Goal: Information Seeking & Learning: Find specific fact

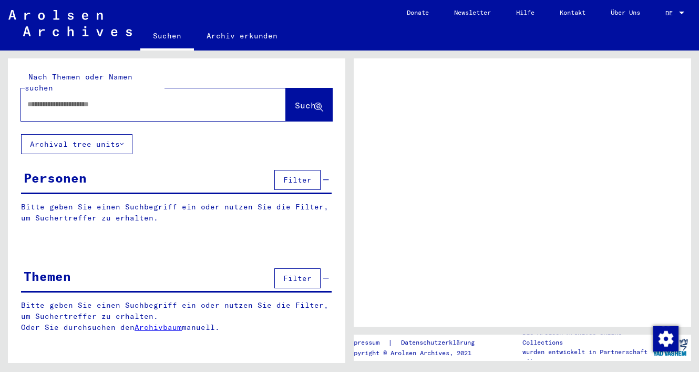
click at [191, 99] on input "text" at bounding box center [143, 104] width 233 height 11
type input "********"
click at [298, 101] on button "Suche" at bounding box center [309, 104] width 46 height 33
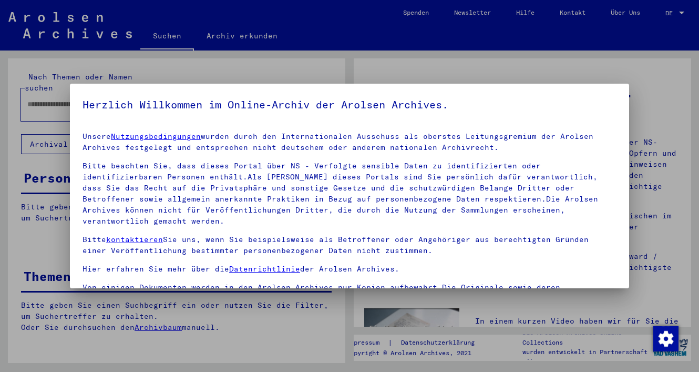
click at [338, 203] on p "Bitte beachten Sie, dass dieses Portal über NS - Verfolgte sensible Daten zu id…" at bounding box center [350, 193] width 534 height 66
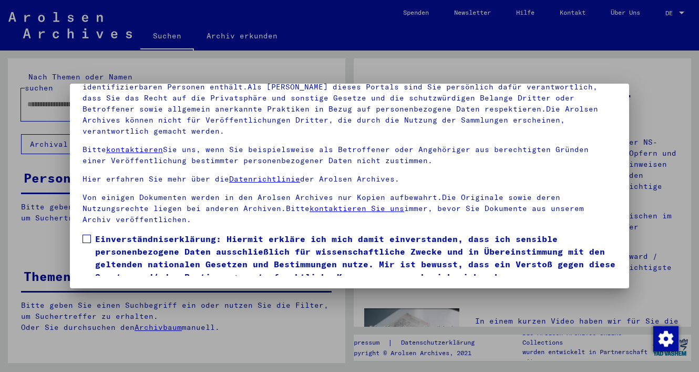
scroll to position [90, 0]
click at [86, 235] on span at bounding box center [87, 239] width 8 height 8
click at [109, 288] on button "Ich stimme zu" at bounding box center [122, 298] width 79 height 20
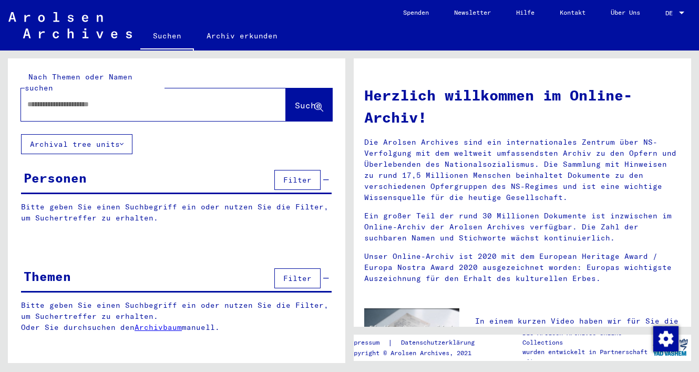
click at [69, 101] on div at bounding box center [137, 105] width 233 height 24
click at [68, 99] on input "text" at bounding box center [140, 104] width 227 height 11
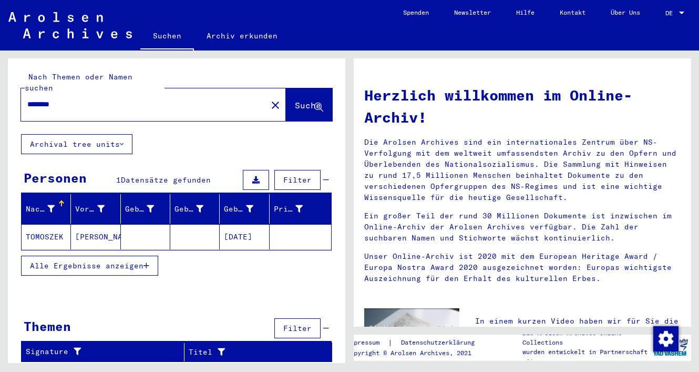
click at [340, 126] on div "Nach Themen oder Namen suchen ******** close Suche Archival tree units Personen…" at bounding box center [177, 214] width 338 height 312
click at [45, 99] on input "********" at bounding box center [140, 104] width 227 height 11
type input "********"
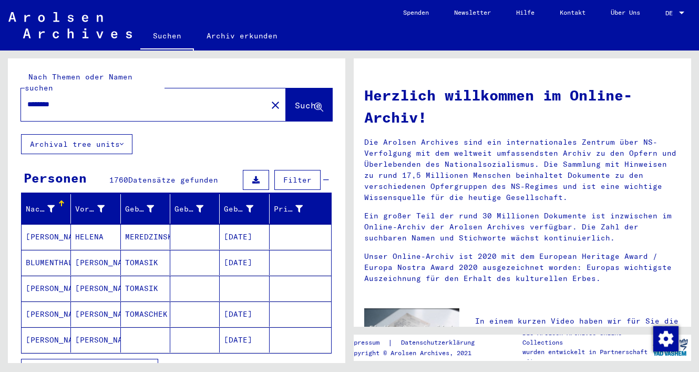
click at [339, 252] on div "Nachname Vorname Geburtsname Geburt‏ Geburtsdatum Prisoner # BIELICKA [PERSON_N…" at bounding box center [177, 293] width 338 height 198
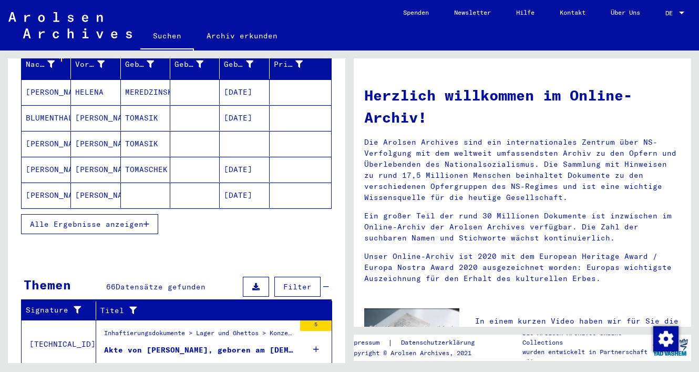
scroll to position [147, 0]
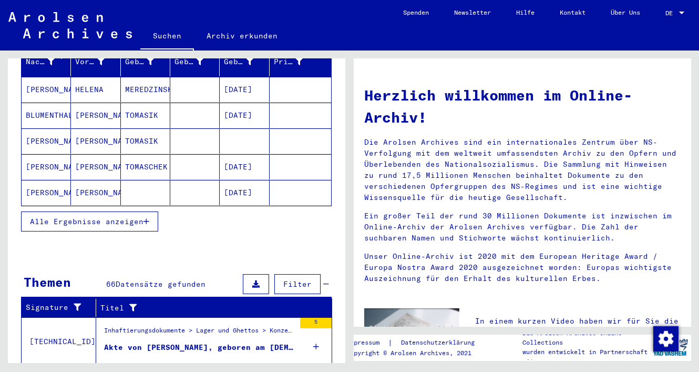
click at [150, 211] on button "Alle Ergebnisse anzeigen" at bounding box center [89, 221] width 137 height 20
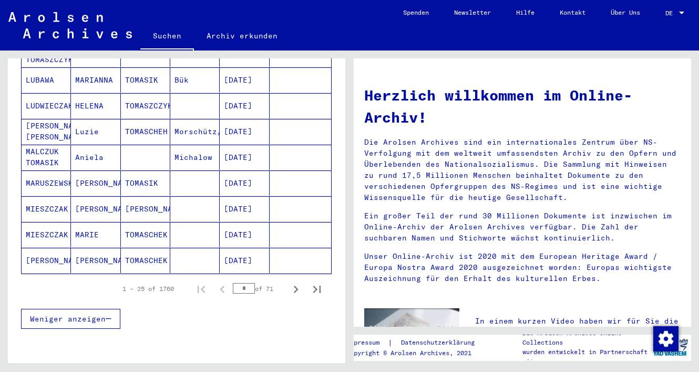
scroll to position [601, 0]
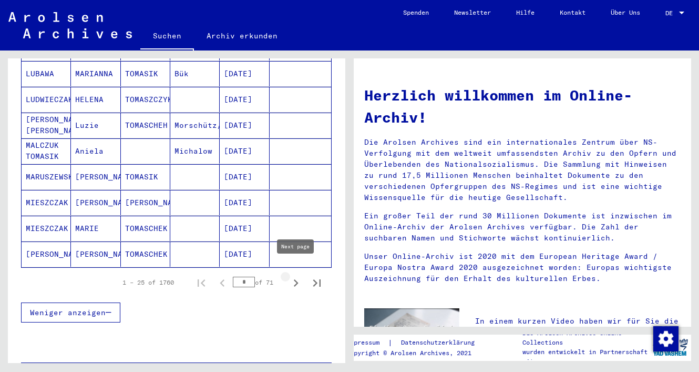
click at [294, 276] on icon "Next page" at bounding box center [296, 283] width 15 height 15
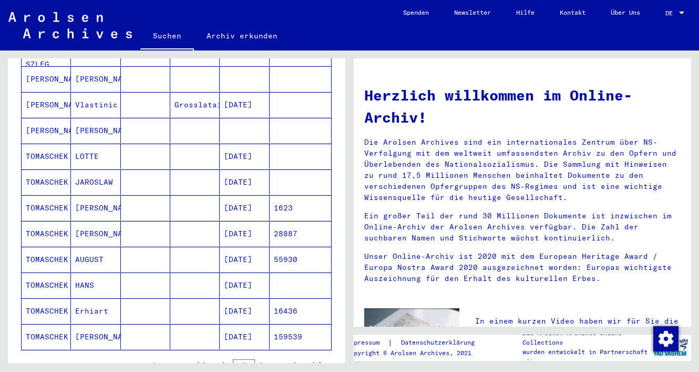
scroll to position [559, 0]
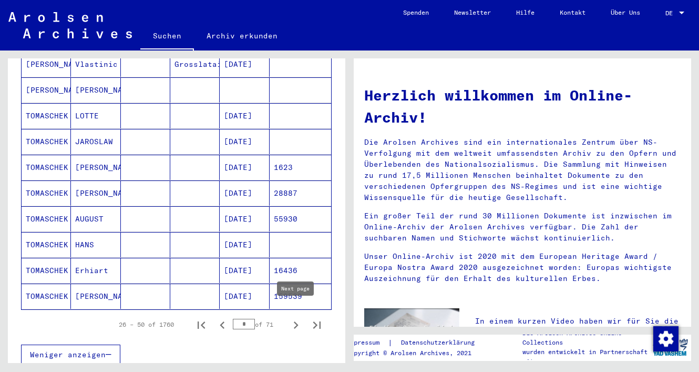
click at [293, 318] on icon "Next page" at bounding box center [296, 325] width 15 height 15
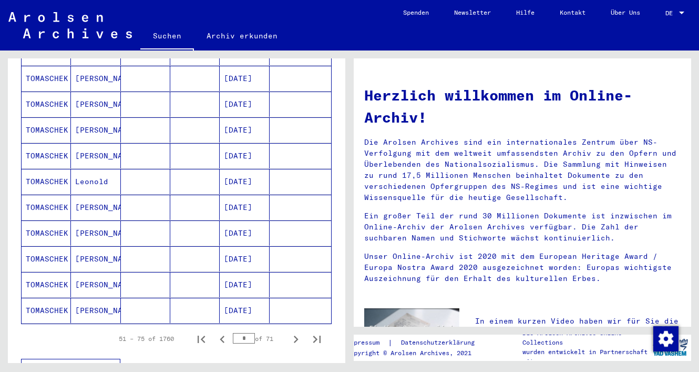
scroll to position [561, 0]
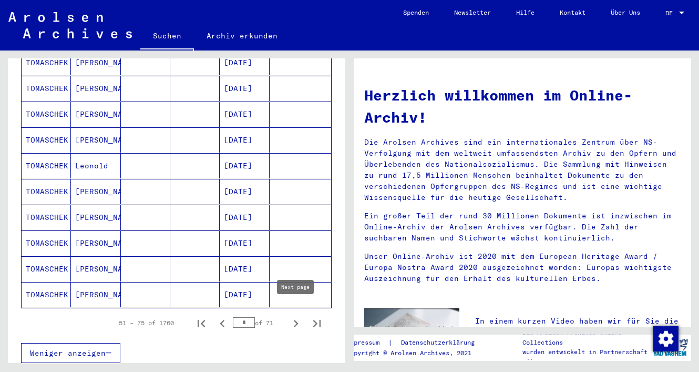
click at [293, 316] on icon "Next page" at bounding box center [296, 323] width 15 height 15
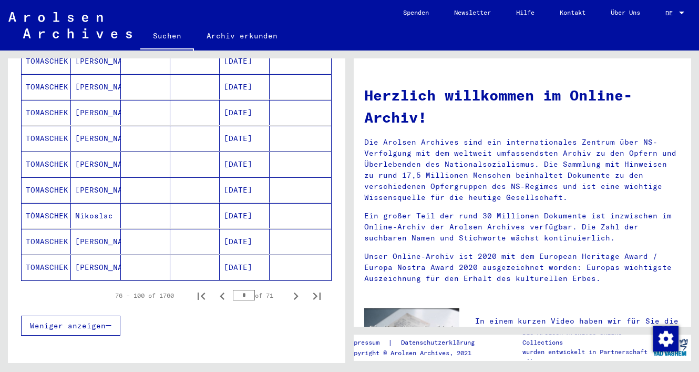
scroll to position [590, 0]
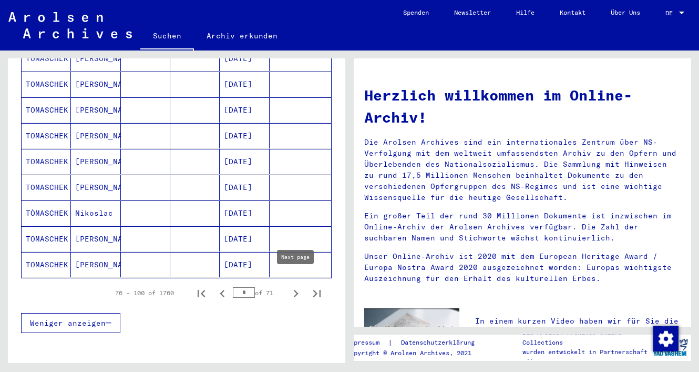
click at [294, 286] on icon "Next page" at bounding box center [296, 293] width 15 height 15
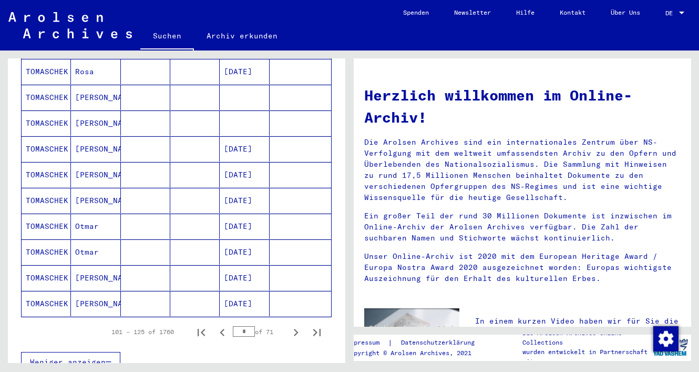
scroll to position [552, 0]
click at [296, 328] on icon "Next page" at bounding box center [296, 331] width 5 height 7
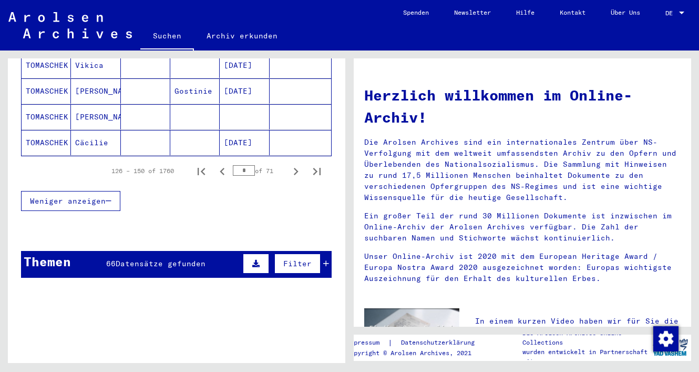
scroll to position [718, 0]
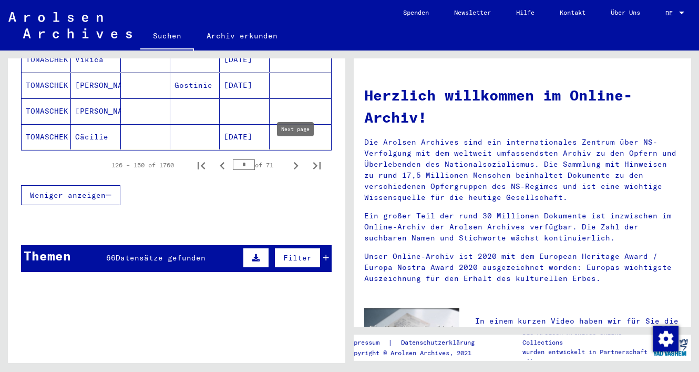
click at [297, 158] on icon "Next page" at bounding box center [296, 165] width 15 height 15
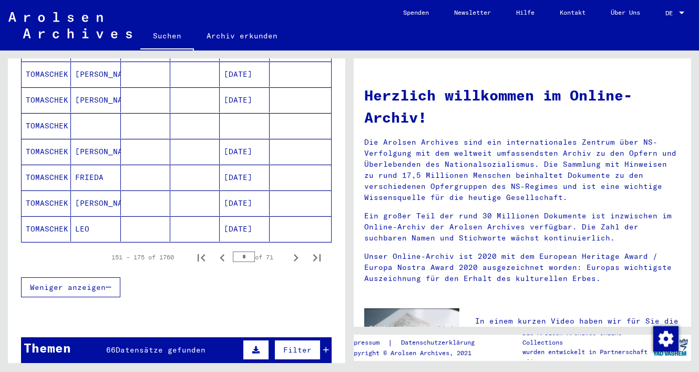
scroll to position [632, 0]
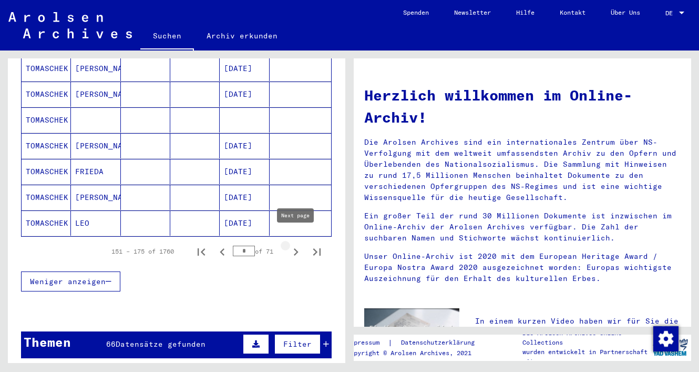
click at [294, 245] on icon "Next page" at bounding box center [296, 252] width 15 height 15
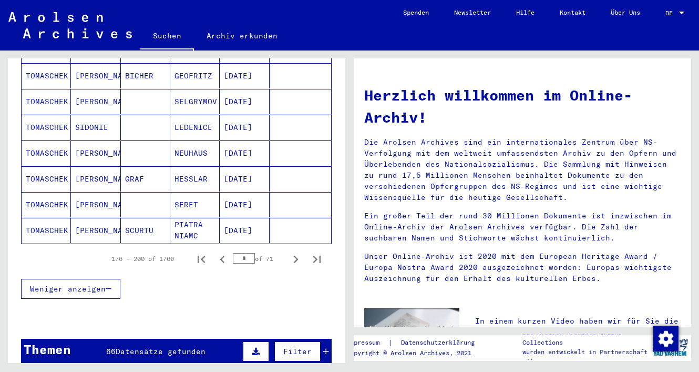
scroll to position [677, 0]
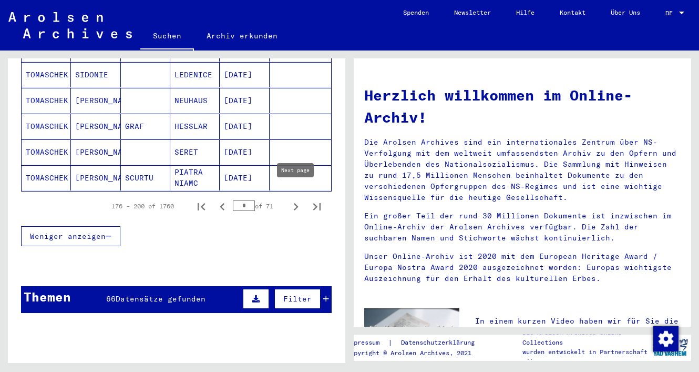
click at [294, 200] on icon "Next page" at bounding box center [296, 206] width 15 height 15
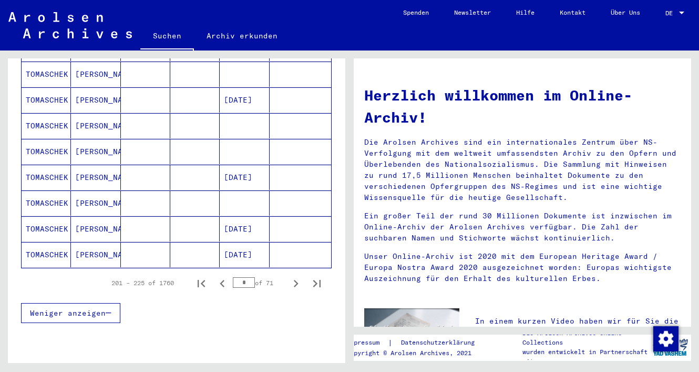
scroll to position [609, 0]
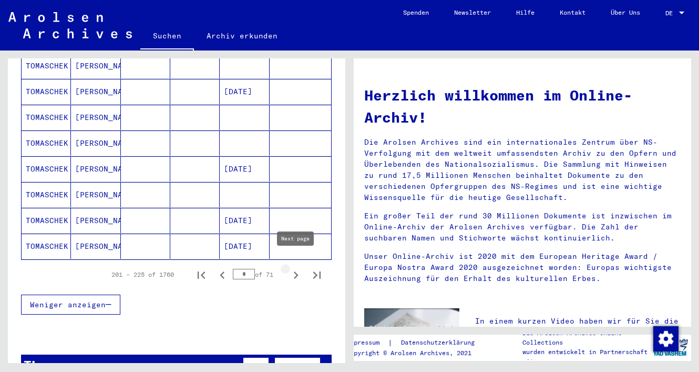
click at [296, 271] on icon "Next page" at bounding box center [296, 274] width 5 height 7
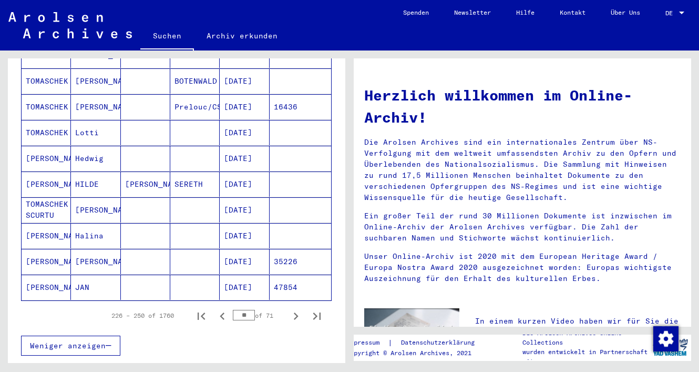
scroll to position [579, 0]
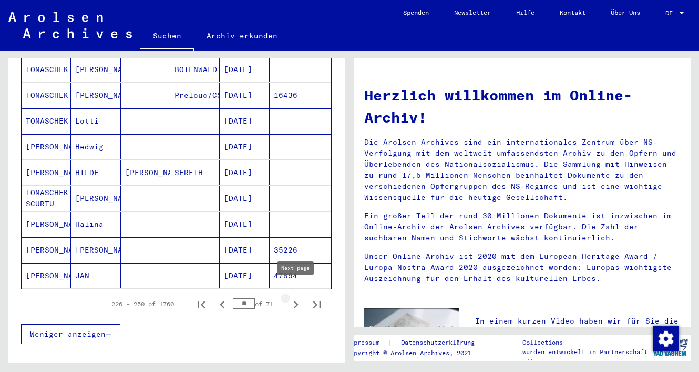
click at [294, 297] on icon "Next page" at bounding box center [296, 304] width 15 height 15
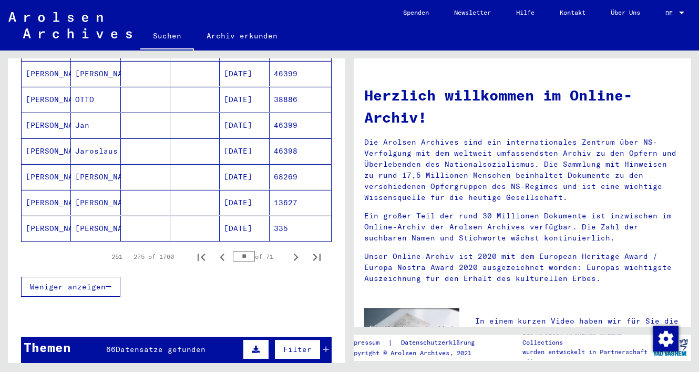
scroll to position [628, 0]
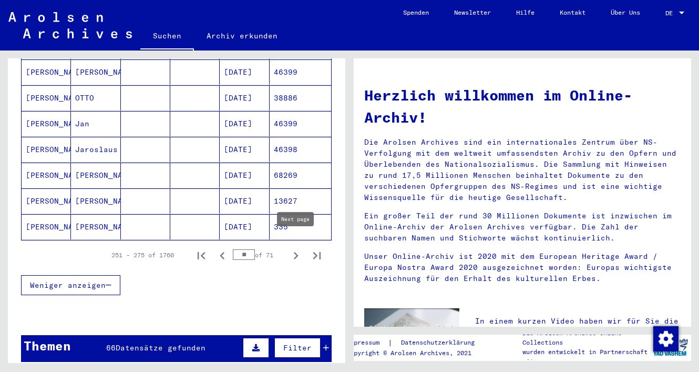
click at [298, 252] on icon "Next page" at bounding box center [296, 255] width 5 height 7
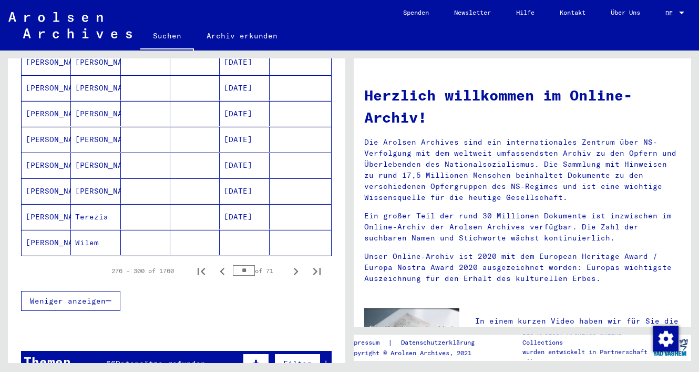
scroll to position [621, 0]
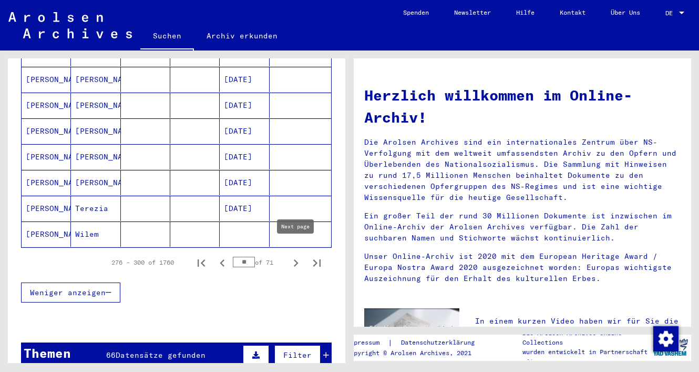
click at [295, 256] on icon "Next page" at bounding box center [296, 263] width 15 height 15
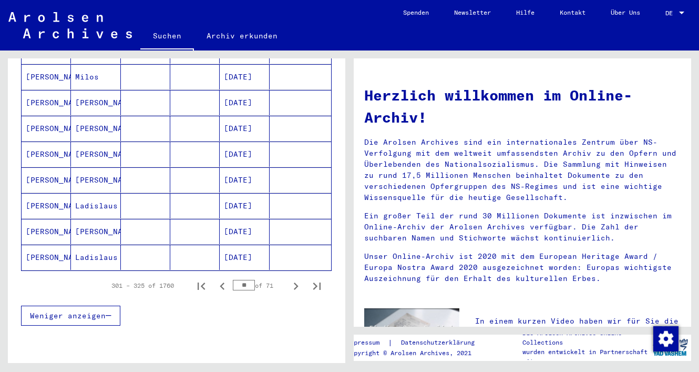
scroll to position [600, 0]
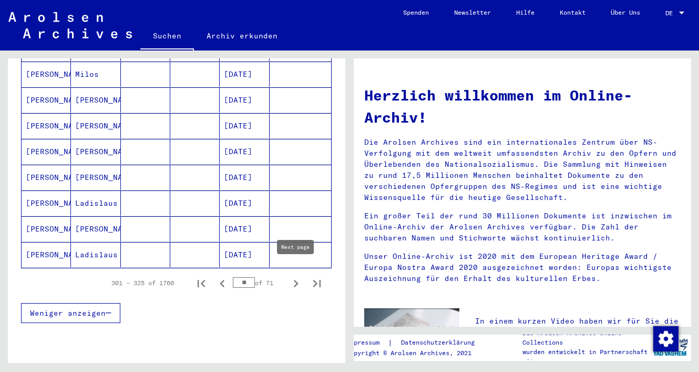
click at [298, 276] on icon "Next page" at bounding box center [296, 283] width 15 height 15
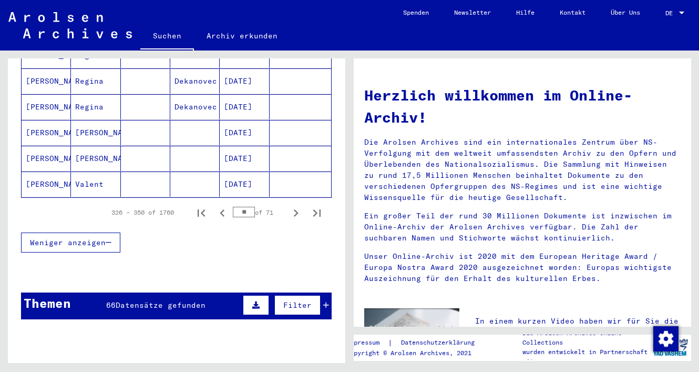
scroll to position [679, 0]
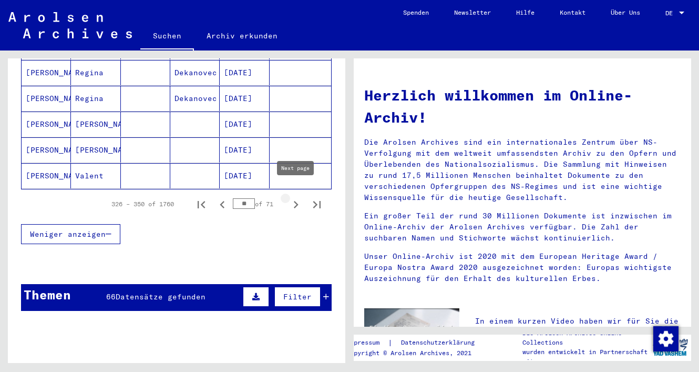
click at [297, 201] on icon "Next page" at bounding box center [296, 204] width 5 height 7
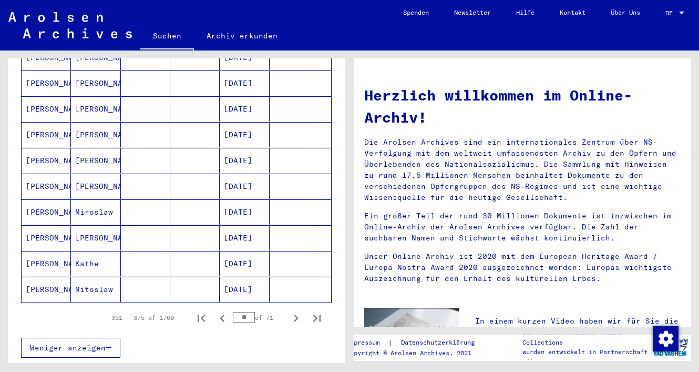
scroll to position [572, 0]
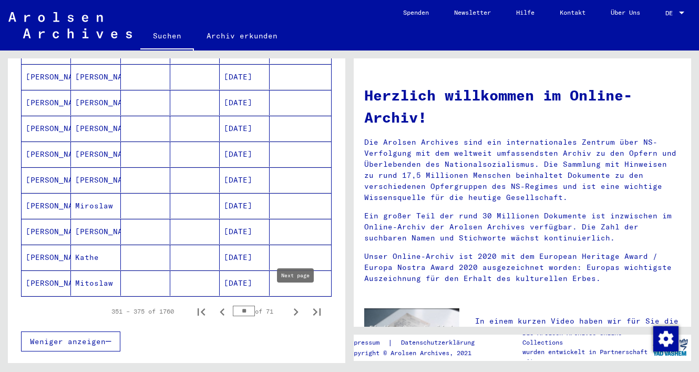
click at [299, 304] on icon "Next page" at bounding box center [296, 311] width 15 height 15
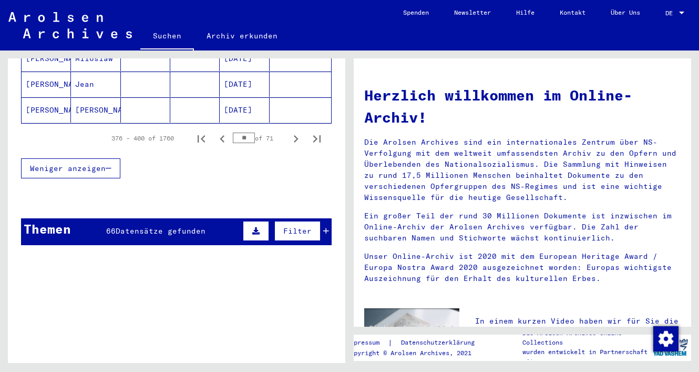
scroll to position [746, 0]
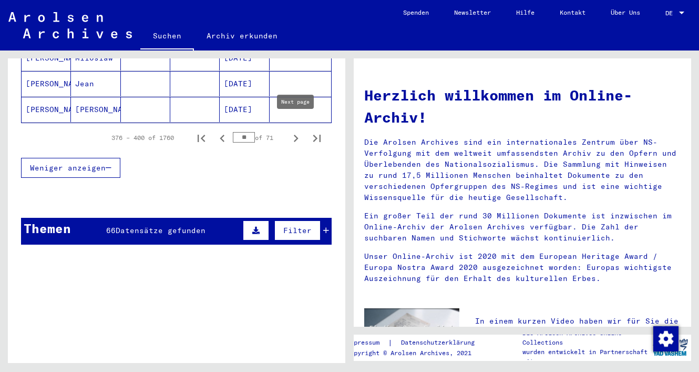
click at [292, 131] on icon "Next page" at bounding box center [296, 138] width 15 height 15
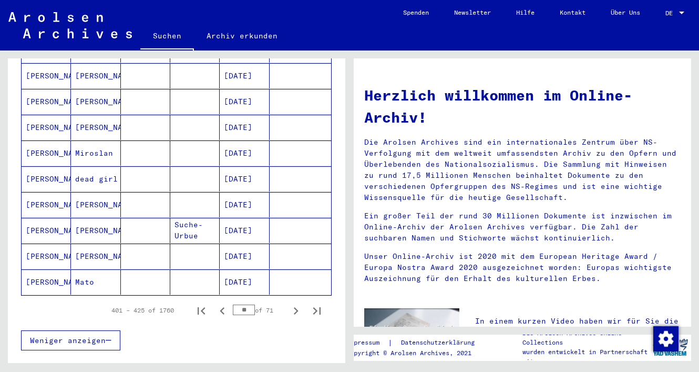
scroll to position [577, 0]
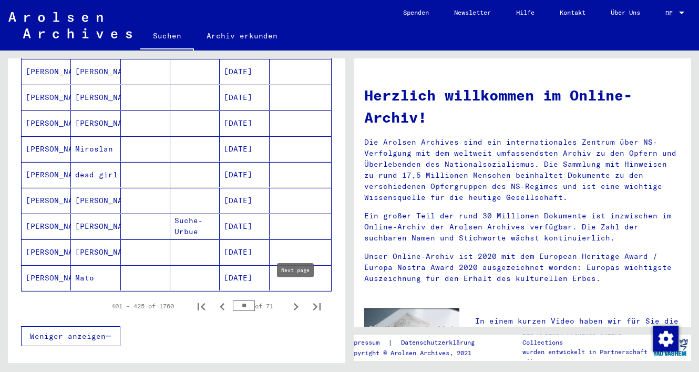
click at [296, 299] on icon "Next page" at bounding box center [296, 306] width 15 height 15
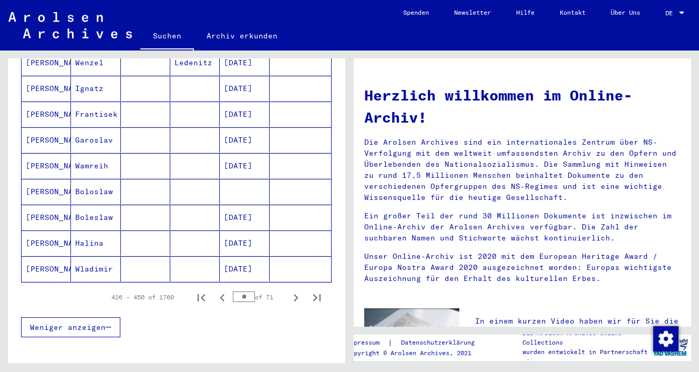
scroll to position [595, 0]
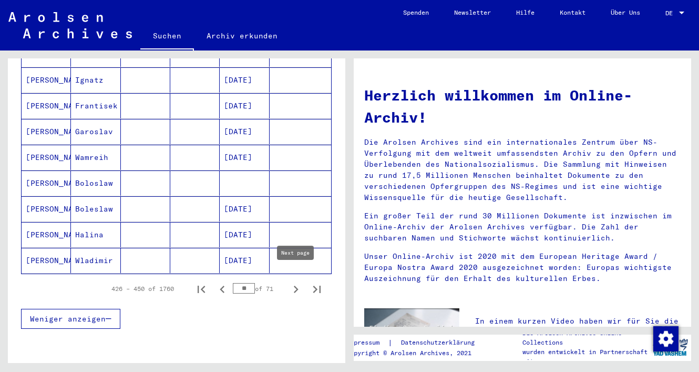
click at [296, 286] on icon "Next page" at bounding box center [296, 289] width 5 height 7
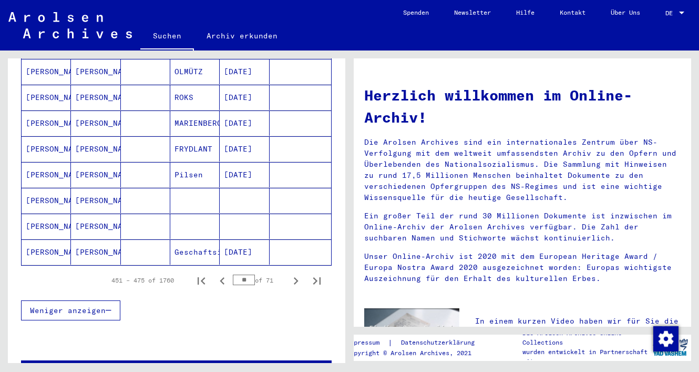
scroll to position [605, 0]
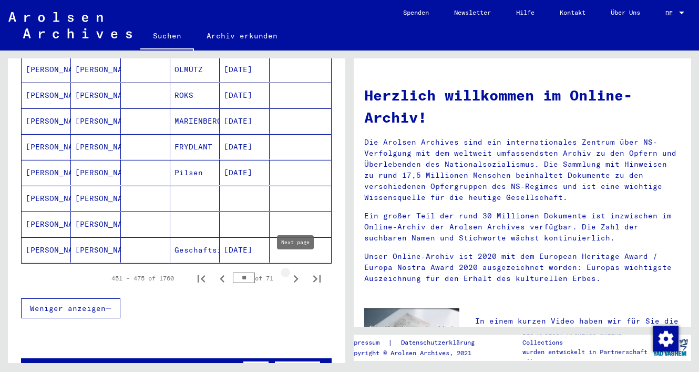
click at [296, 273] on icon "Next page" at bounding box center [296, 278] width 15 height 15
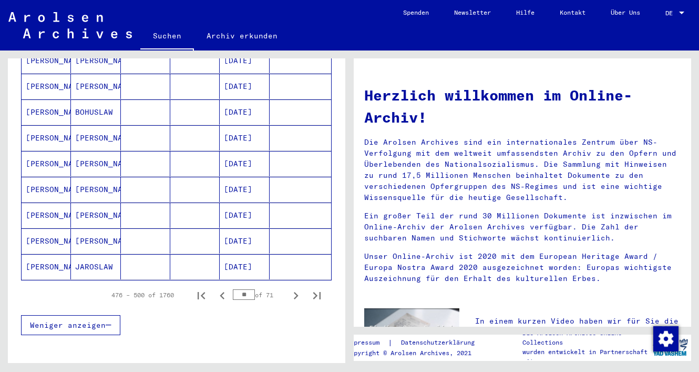
scroll to position [597, 0]
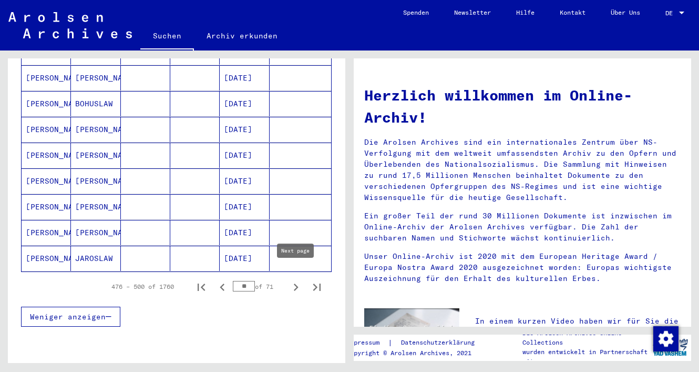
click at [296, 283] on icon "Next page" at bounding box center [296, 286] width 5 height 7
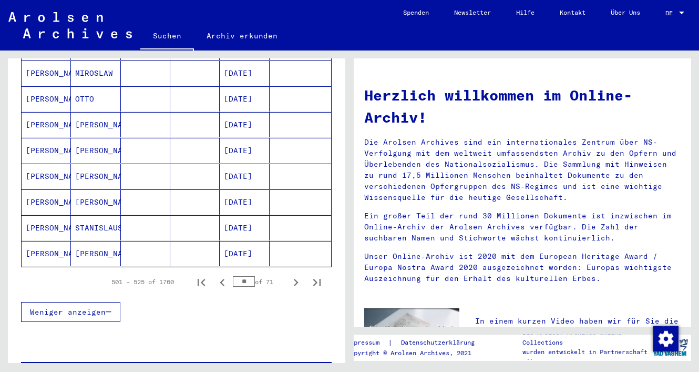
scroll to position [607, 0]
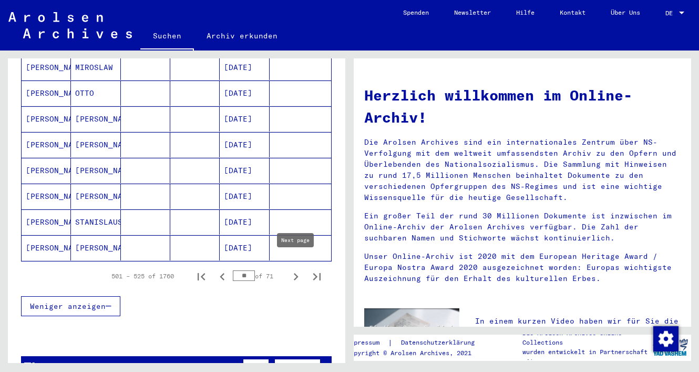
click at [294, 269] on icon "Next page" at bounding box center [296, 276] width 15 height 15
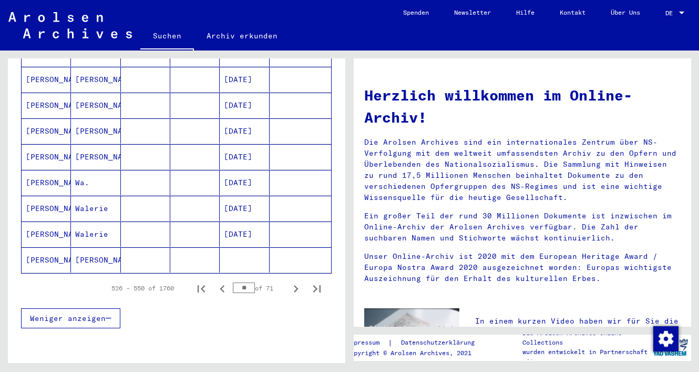
scroll to position [623, 0]
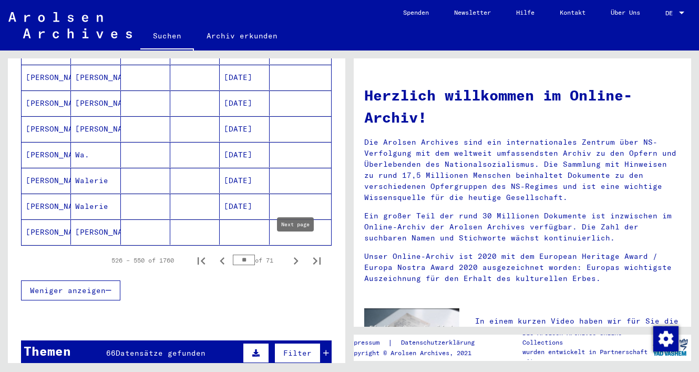
click at [295, 253] on icon "Next page" at bounding box center [296, 260] width 15 height 15
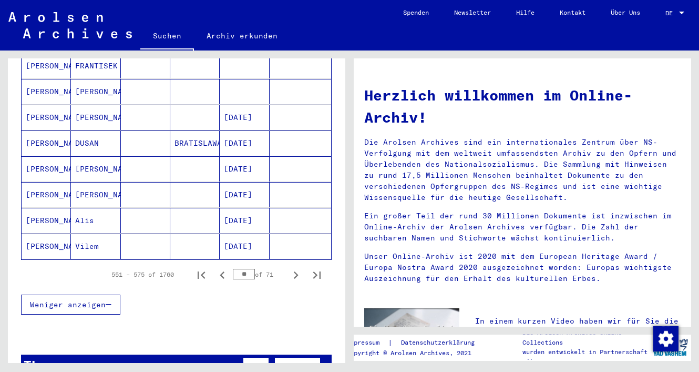
scroll to position [629, 0]
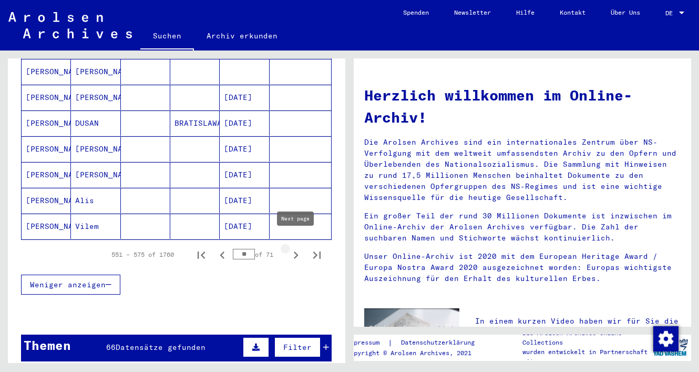
click at [295, 250] on icon "Next page" at bounding box center [296, 255] width 15 height 15
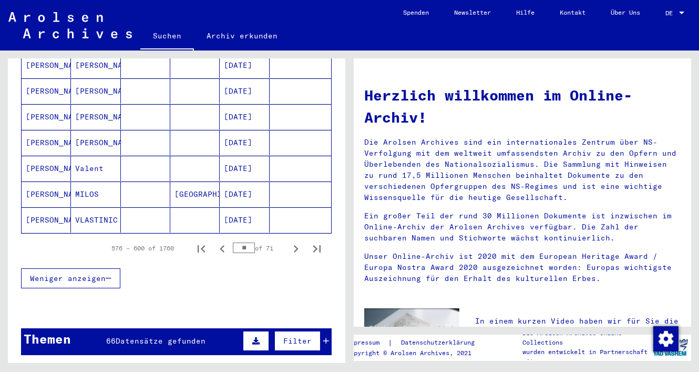
scroll to position [641, 0]
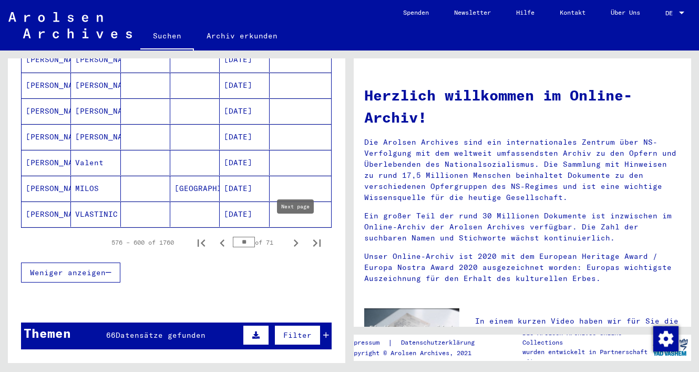
click at [298, 237] on icon "Next page" at bounding box center [296, 243] width 15 height 15
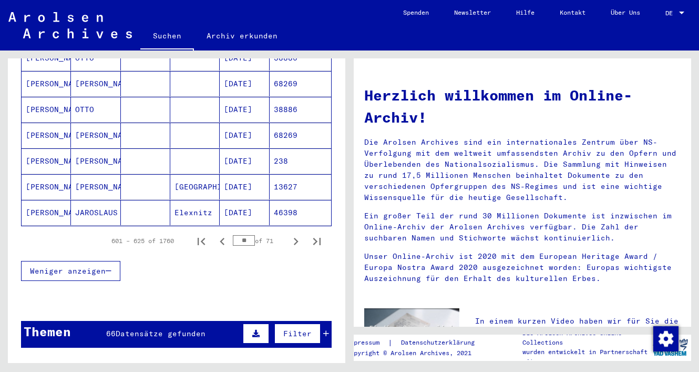
scroll to position [651, 0]
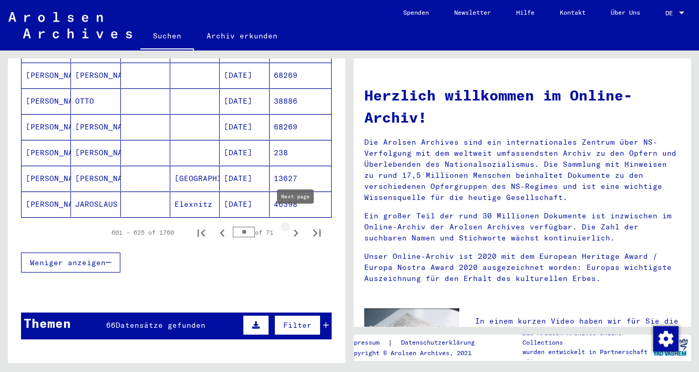
click at [296, 229] on icon "Next page" at bounding box center [296, 232] width 5 height 7
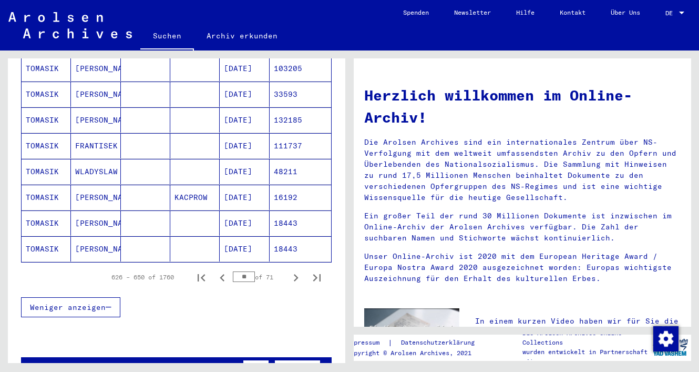
scroll to position [649, 0]
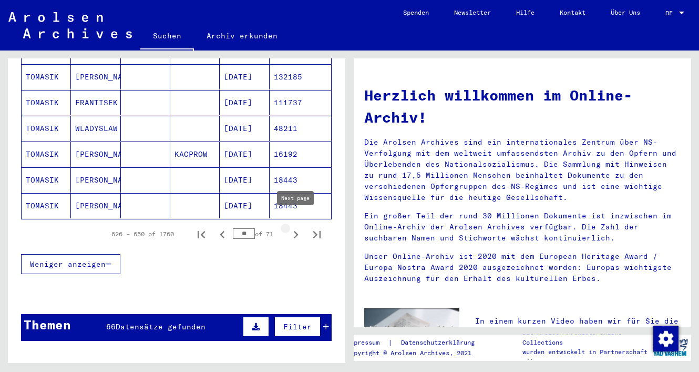
click at [295, 227] on icon "Next page" at bounding box center [296, 234] width 15 height 15
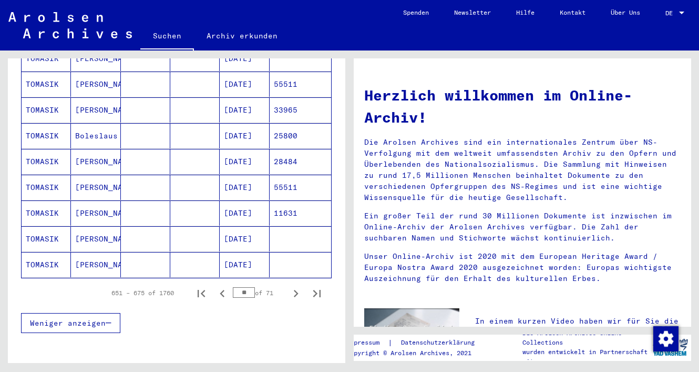
scroll to position [591, 0]
click at [295, 286] on icon "Next page" at bounding box center [296, 293] width 15 height 15
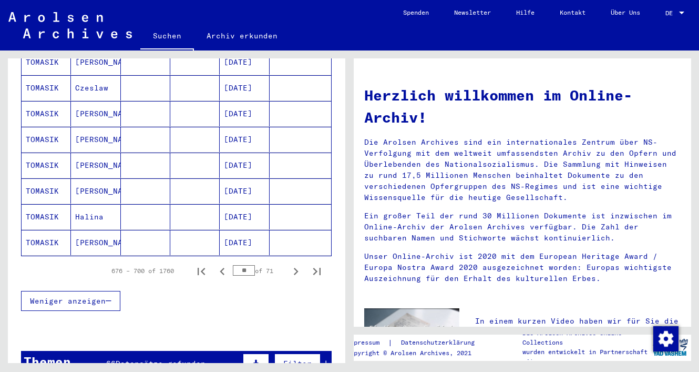
scroll to position [618, 0]
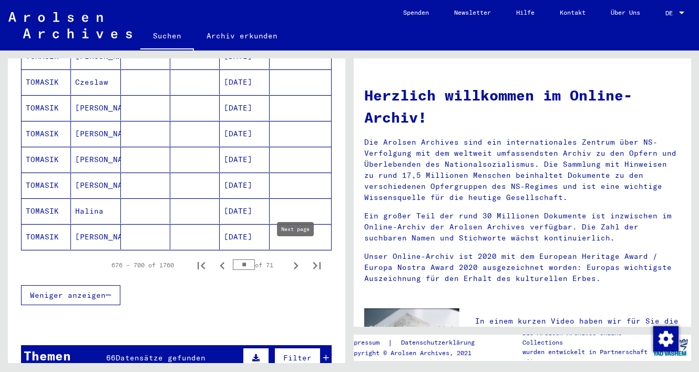
click at [294, 262] on icon "Next page" at bounding box center [296, 265] width 5 height 7
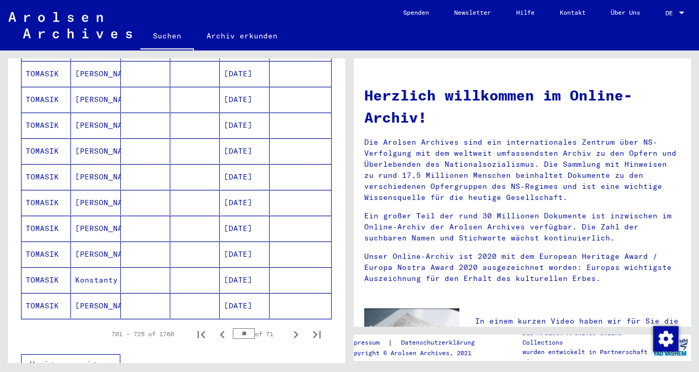
scroll to position [554, 0]
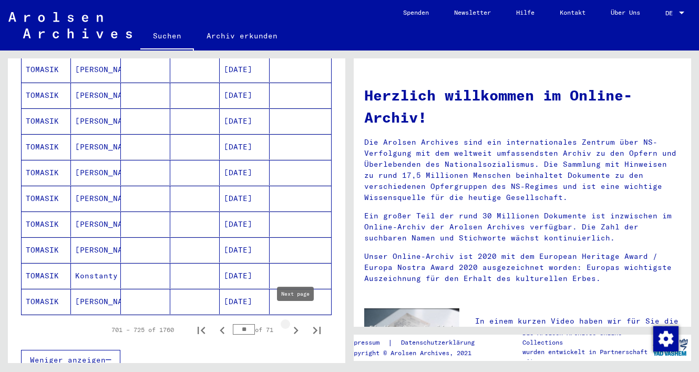
click at [294, 323] on icon "Next page" at bounding box center [296, 330] width 15 height 15
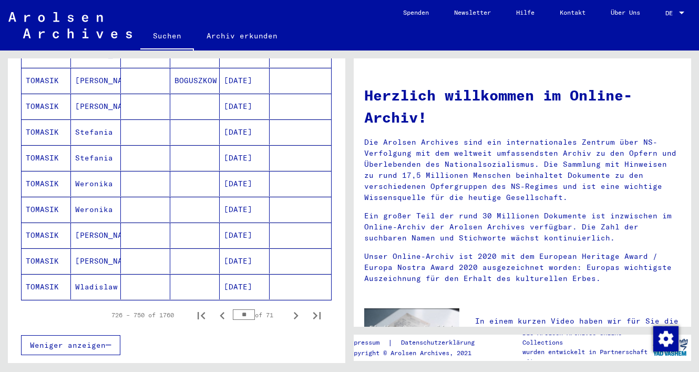
scroll to position [570, 0]
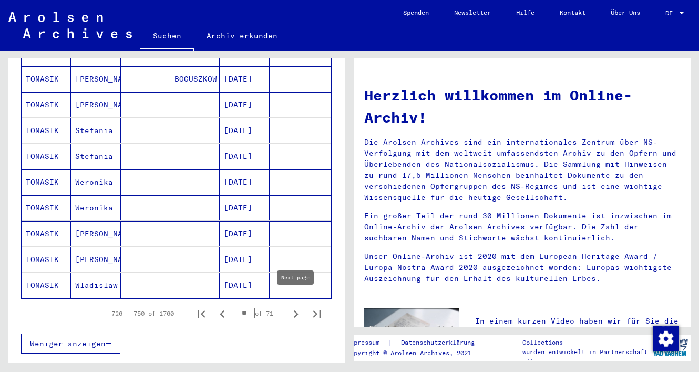
click at [294, 307] on icon "Next page" at bounding box center [296, 314] width 15 height 15
type input "**"
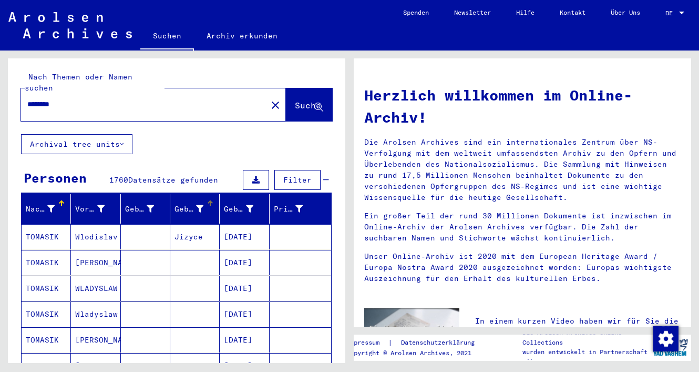
scroll to position [0, 0]
click at [201, 99] on input "********" at bounding box center [140, 104] width 227 height 11
type input "**********"
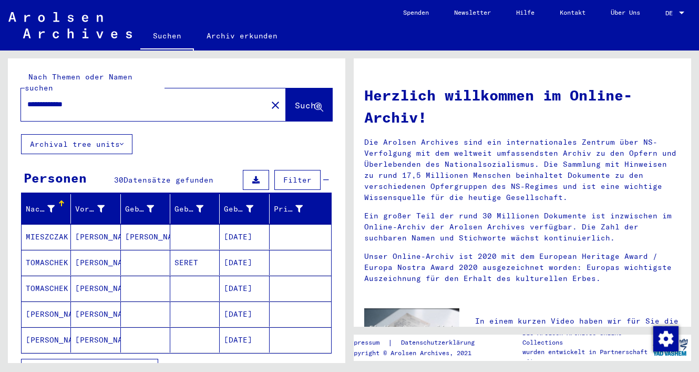
click at [342, 167] on yv-its-grid-expansion-panel "Personen 30 Datensätze gefunden Filter Nachname Vorname Geburtsname Geburt‏ Geb…" at bounding box center [177, 279] width 338 height 225
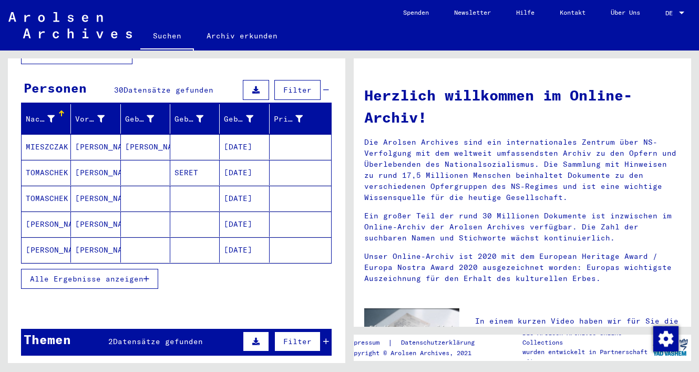
scroll to position [90, 0]
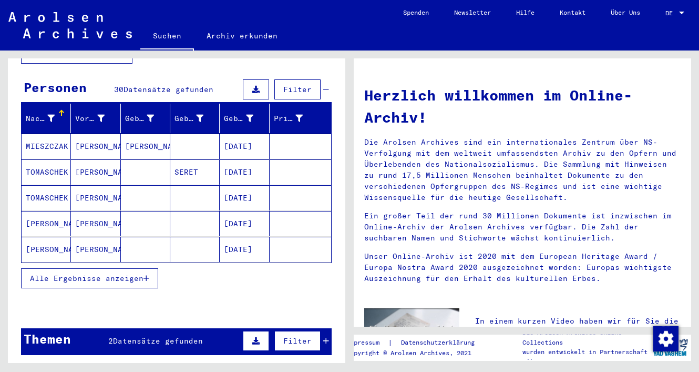
click at [144, 273] on span "Alle Ergebnisse anzeigen" at bounding box center [87, 277] width 114 height 9
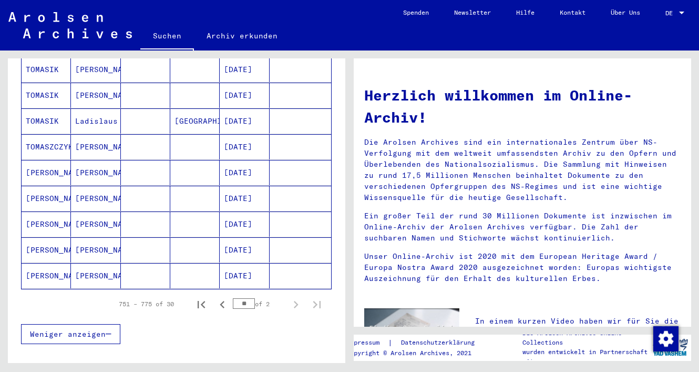
scroll to position [587, 0]
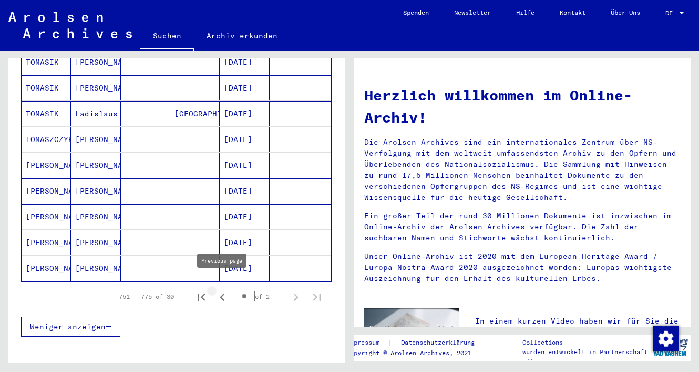
click at [222, 293] on icon "Previous page" at bounding box center [222, 296] width 5 height 7
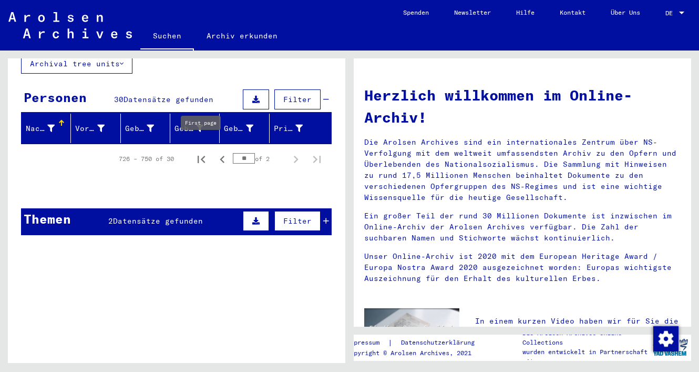
click at [206, 152] on icon "First page" at bounding box center [201, 159] width 15 height 15
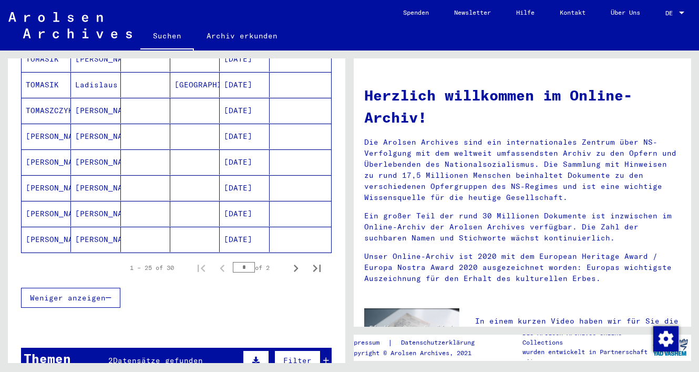
scroll to position [617, 0]
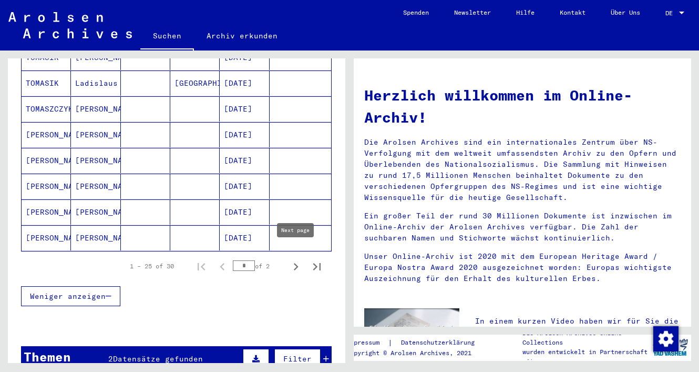
click at [298, 259] on icon "Next page" at bounding box center [296, 266] width 15 height 15
type input "*"
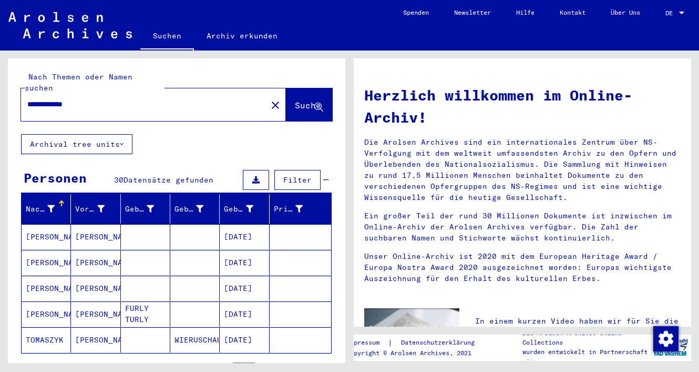
scroll to position [0, 0]
